Goal: Transaction & Acquisition: Purchase product/service

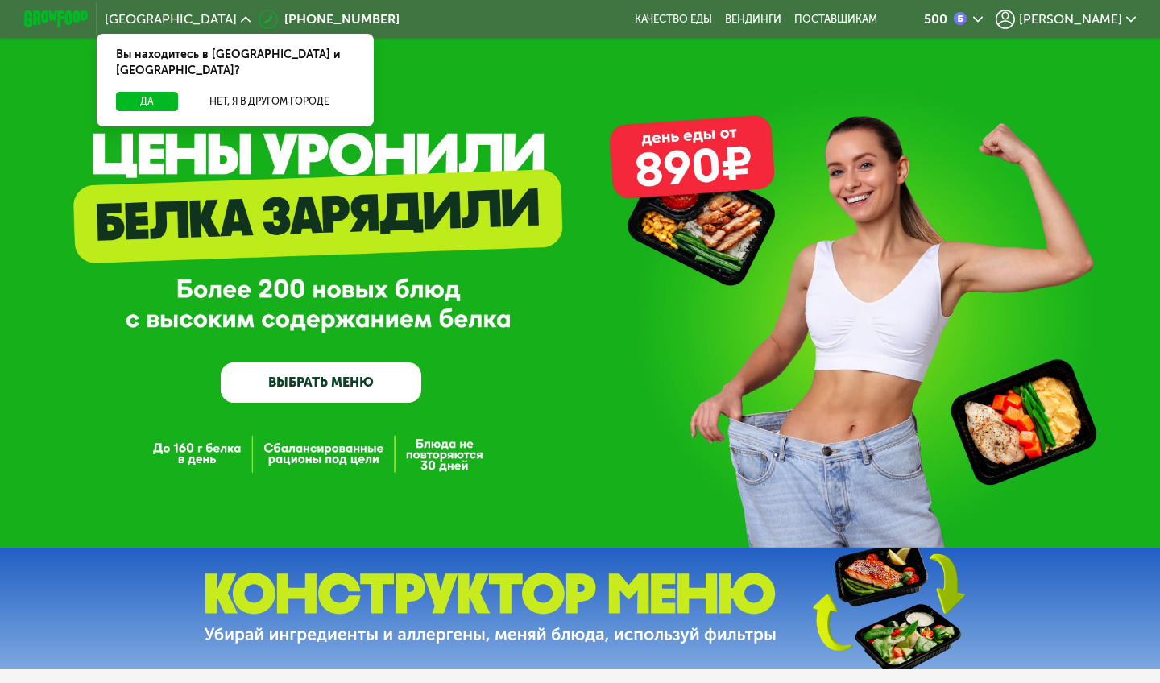
click at [1108, 23] on span "[PERSON_NAME]" at bounding box center [1070, 19] width 103 height 13
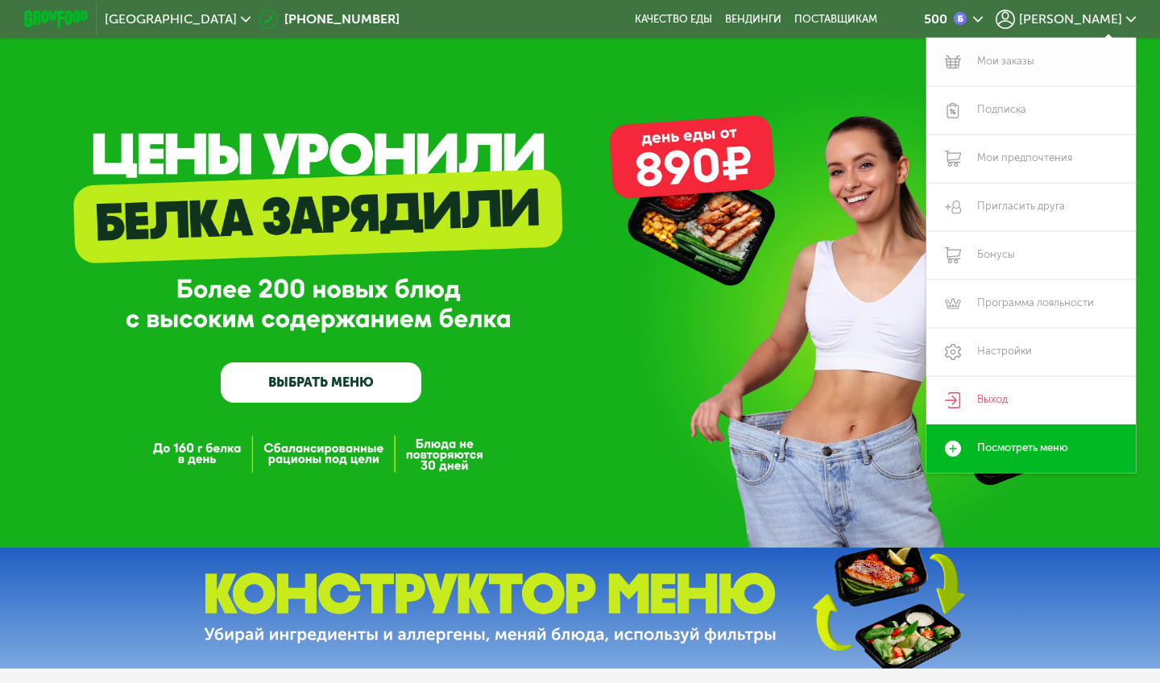
click at [996, 56] on link "Мои заказы" at bounding box center [1030, 62] width 209 height 48
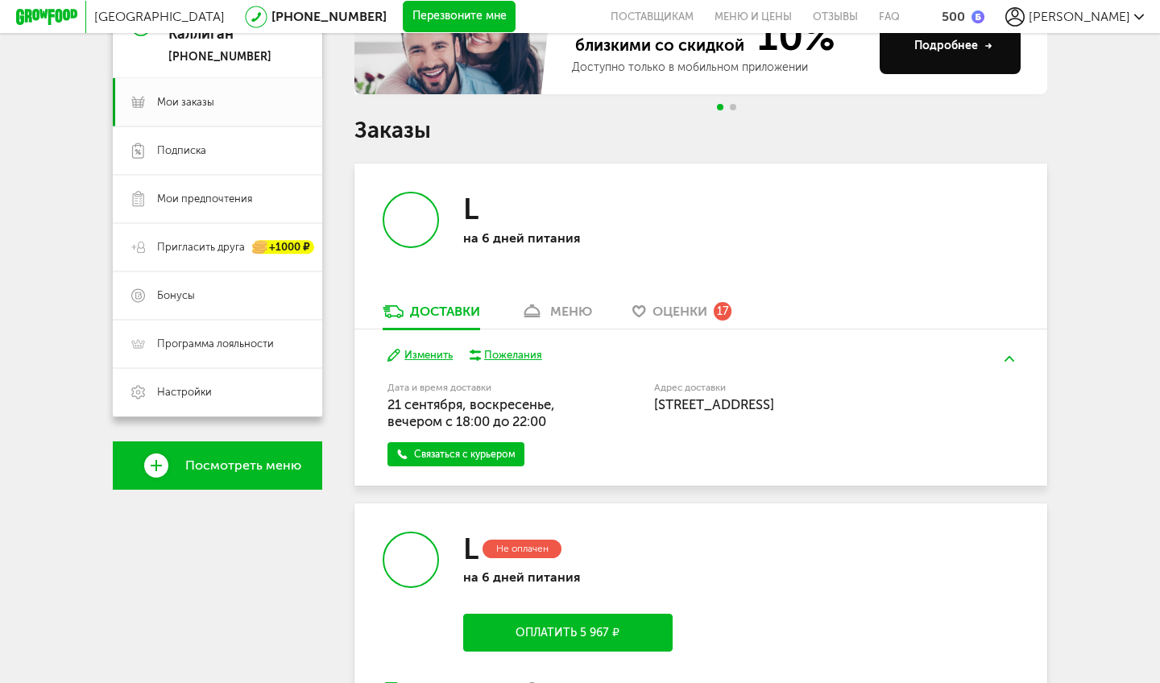
scroll to position [379, 0]
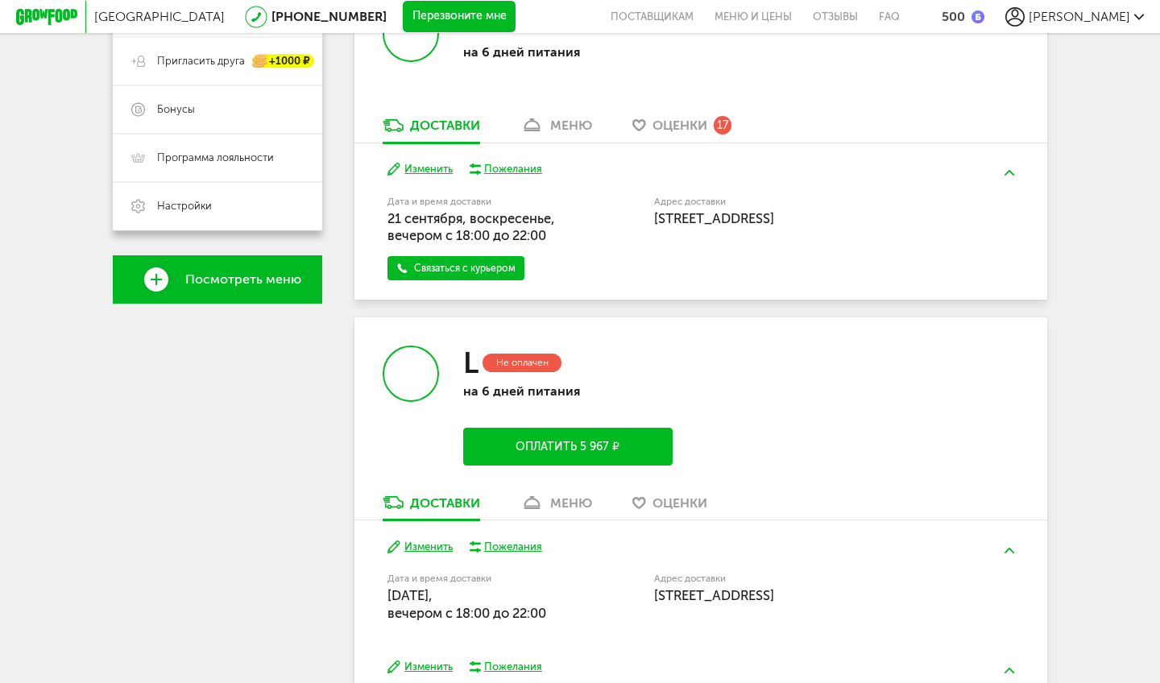
click at [619, 446] on button "Оплатить 5 967 ₽" at bounding box center [567, 447] width 209 height 38
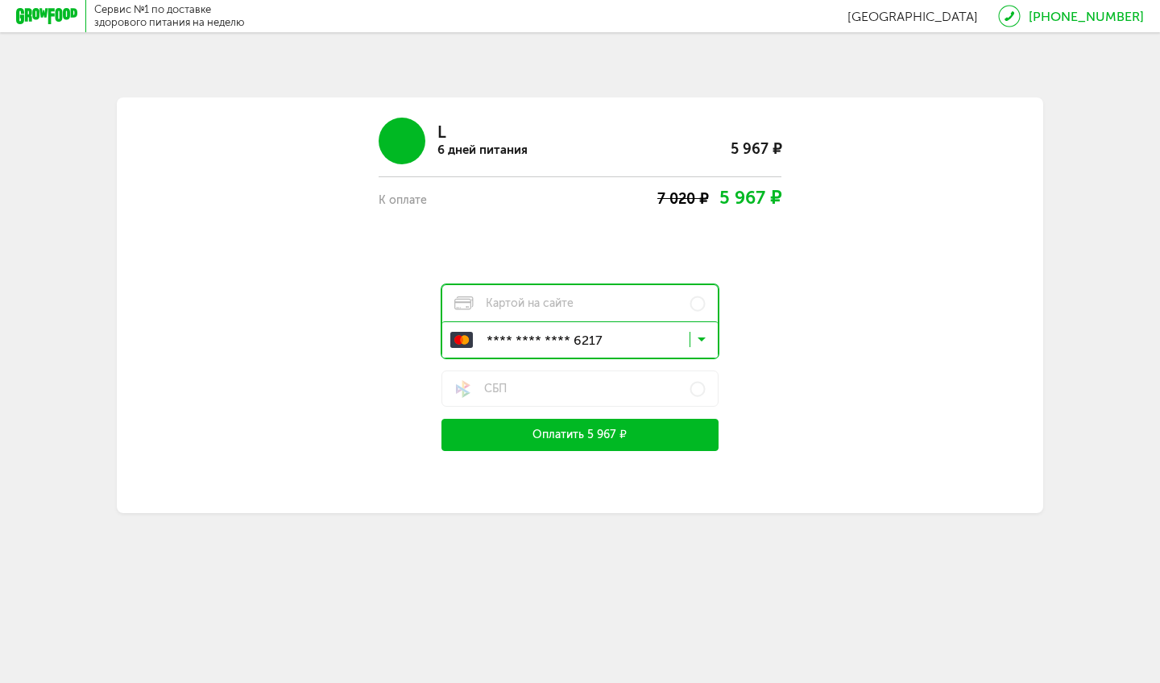
click at [668, 439] on button "Оплатить 5 967 ₽" at bounding box center [579, 435] width 277 height 32
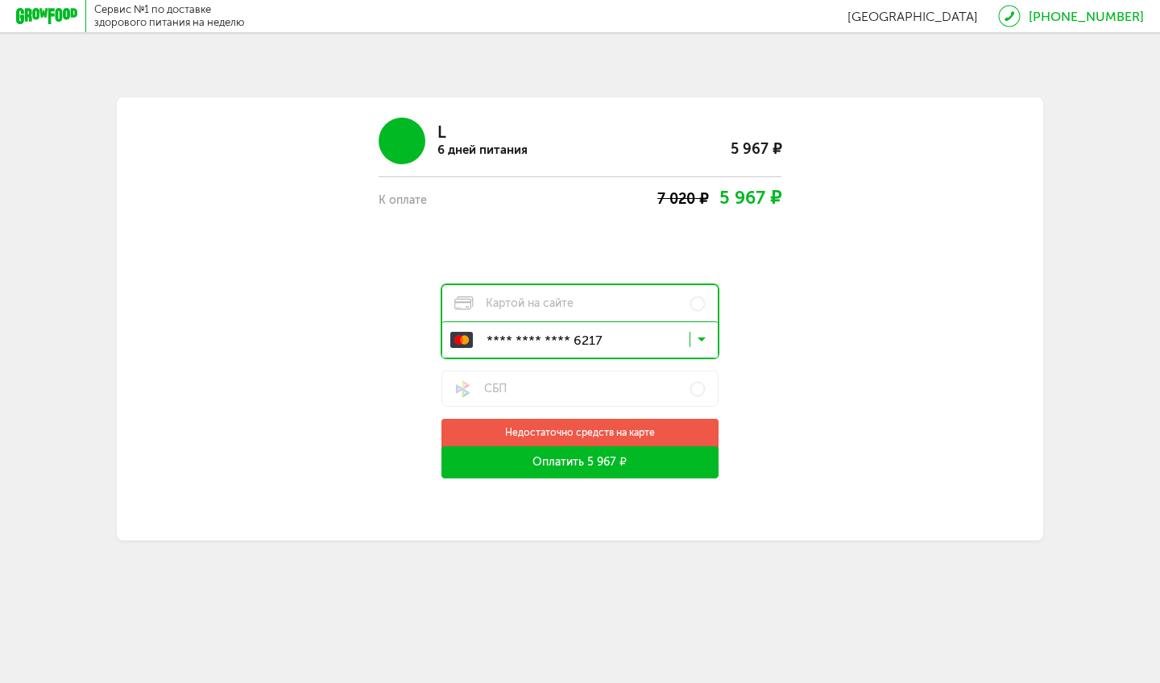
click at [669, 476] on button "Оплатить 5 967 ₽" at bounding box center [579, 462] width 277 height 32
